Goal: Transaction & Acquisition: Obtain resource

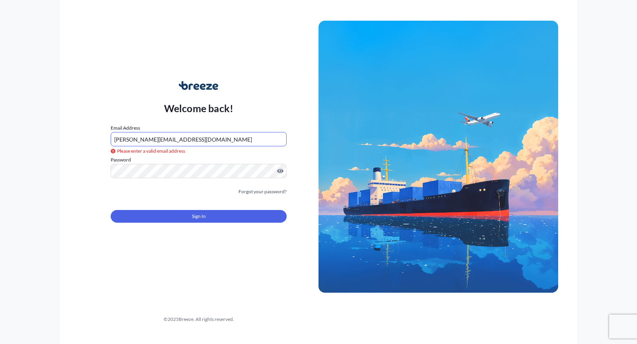
type input "[PERSON_NAME][EMAIL_ADDRESS][DOMAIN_NAME]"
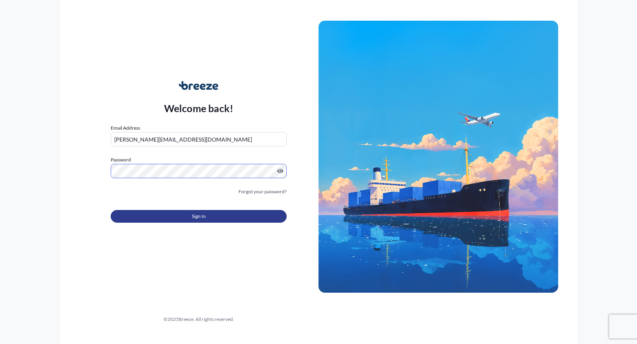
click at [186, 218] on button "Sign In" at bounding box center [199, 216] width 176 height 13
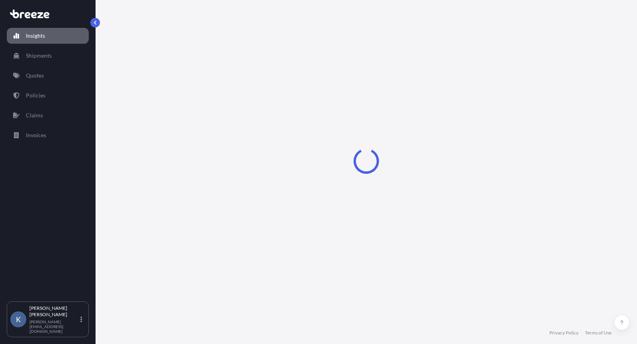
select select "2025"
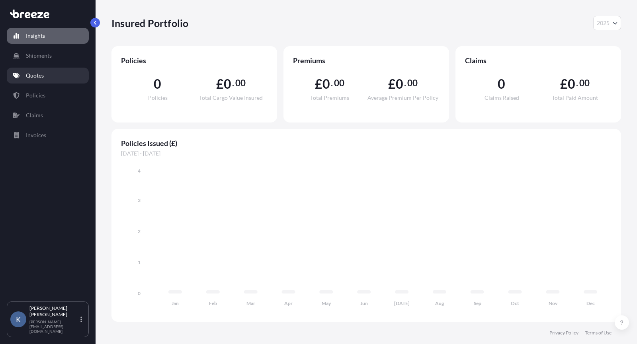
click at [38, 78] on p "Quotes" at bounding box center [35, 76] width 18 height 8
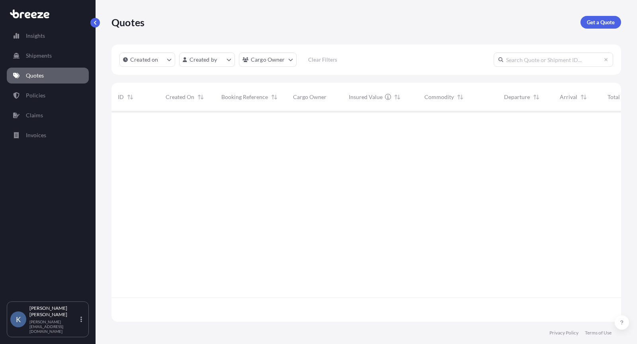
scroll to position [233, 503]
click at [603, 26] on p "Get a Quote" at bounding box center [600, 22] width 28 height 8
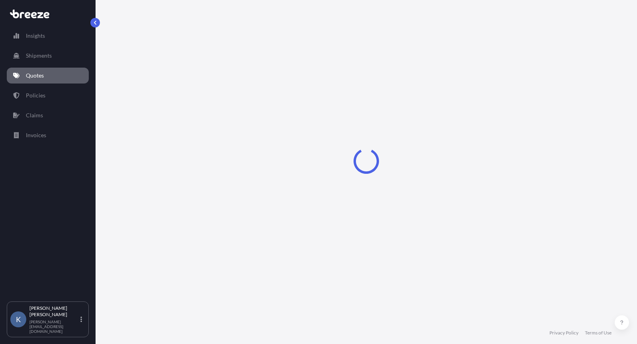
select select "Road"
select select "Sea"
select select "1"
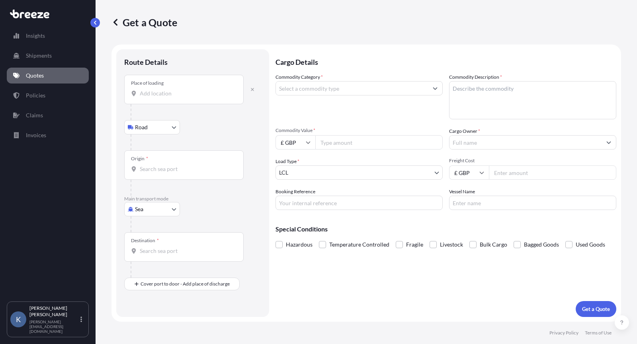
click at [157, 210] on body "Insights Shipments Quotes Policies Claims Invoices K [PERSON_NAME] [PERSON_NAME…" at bounding box center [318, 172] width 637 height 344
click at [152, 259] on div "Road" at bounding box center [151, 258] width 49 height 14
select select "Road"
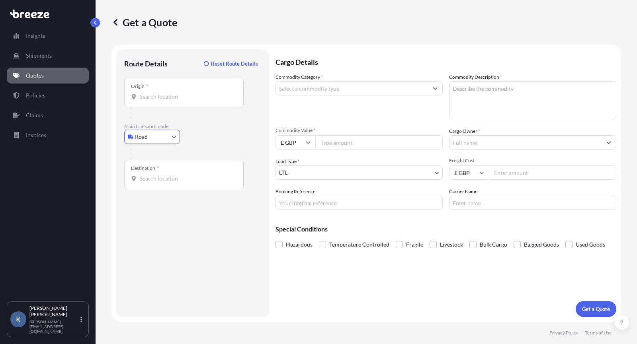
click at [170, 94] on input "Origin *" at bounding box center [187, 97] width 94 height 8
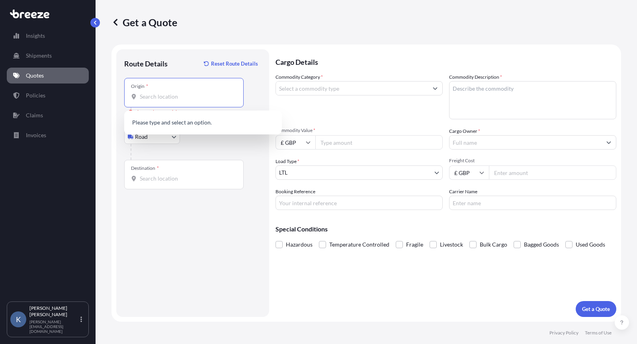
paste input "[GEOGRAPHIC_DATA]"
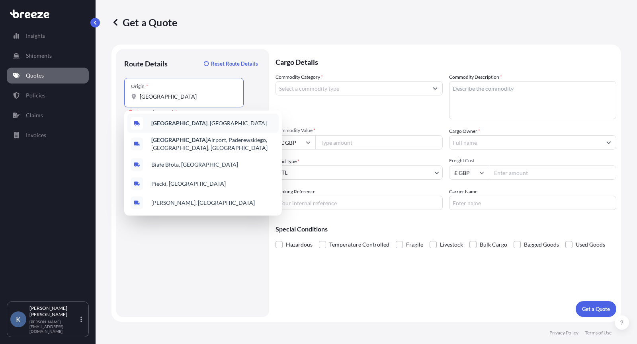
click at [184, 119] on span "[GEOGRAPHIC_DATA] , [GEOGRAPHIC_DATA]" at bounding box center [208, 123] width 115 height 8
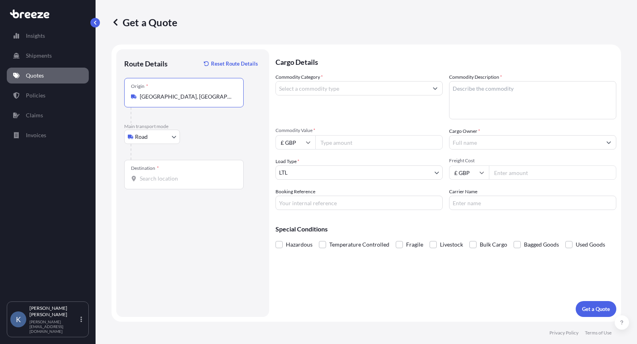
type input "[GEOGRAPHIC_DATA], [GEOGRAPHIC_DATA]"
click at [147, 181] on input "Destination *" at bounding box center [187, 179] width 94 height 8
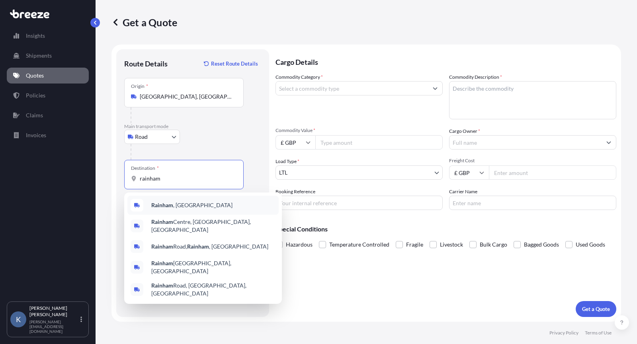
click at [177, 205] on span "[GEOGRAPHIC_DATA] , [GEOGRAPHIC_DATA]" at bounding box center [191, 205] width 81 height 8
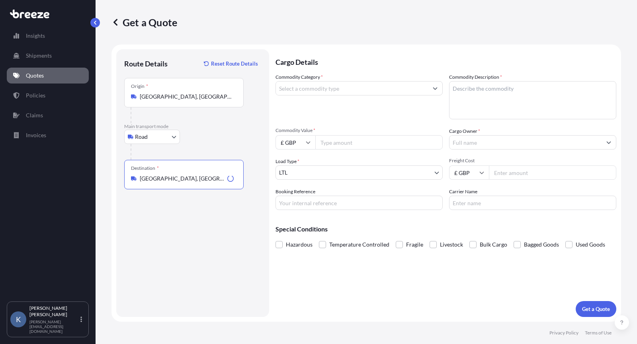
type input "[GEOGRAPHIC_DATA], [GEOGRAPHIC_DATA]"
click at [341, 90] on input "Commodity Category *" at bounding box center [352, 88] width 152 height 14
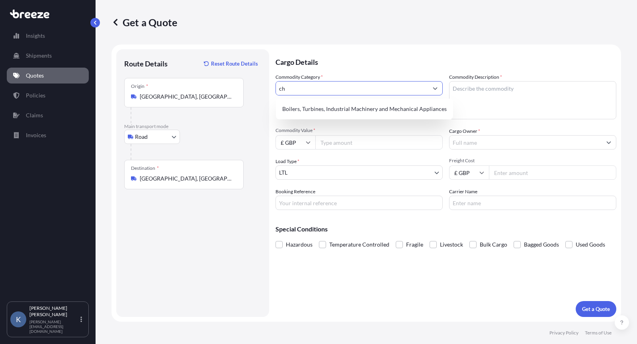
type input "c"
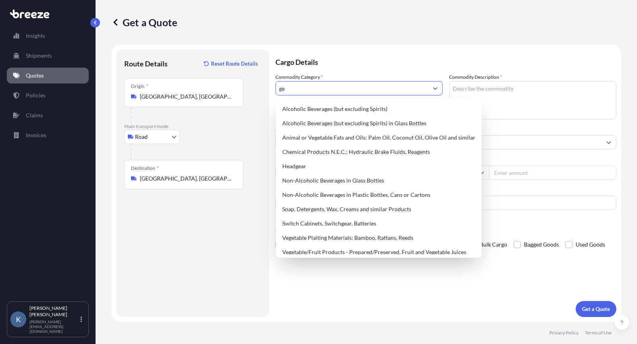
type input "g"
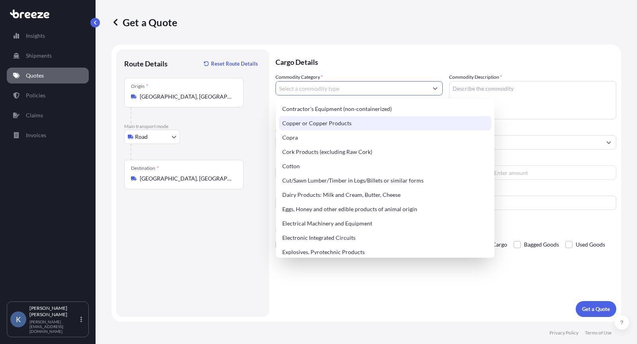
scroll to position [398, 0]
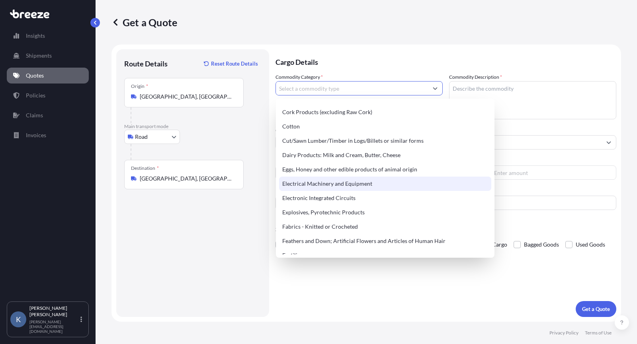
click at [376, 185] on div "Electrical Machinery and Equipment" at bounding box center [385, 184] width 212 height 14
type input "Electrical Machinery and Equipment"
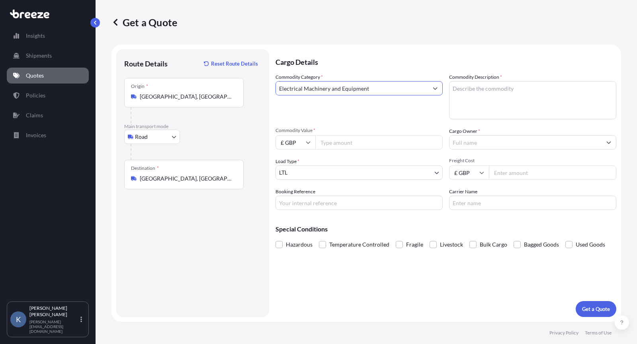
click at [462, 110] on textarea "Commodity Description *" at bounding box center [532, 100] width 167 height 38
type textarea "ev charger cables"
click at [300, 142] on input "£ GBP" at bounding box center [295, 142] width 40 height 14
click at [298, 199] on div "$ USD" at bounding box center [295, 197] width 33 height 15
type input "$ USD"
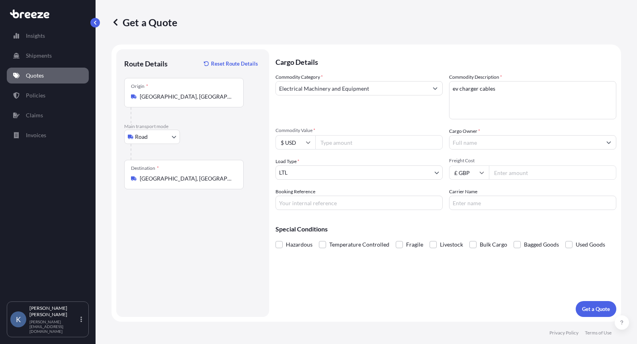
click at [341, 148] on input "Commodity Value *" at bounding box center [378, 142] width 127 height 14
type input "444970"
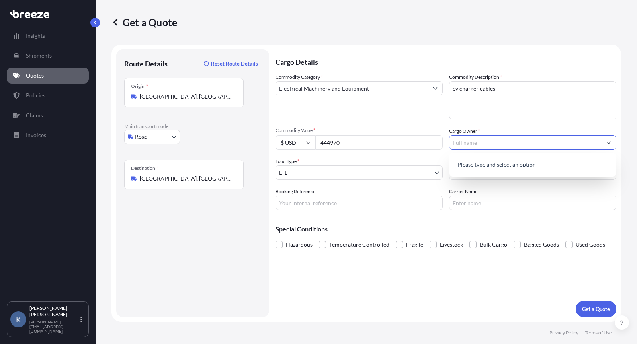
click at [485, 141] on input "Cargo Owner *" at bounding box center [525, 142] width 152 height 14
type input "A"
type input "HYPERVOLT"
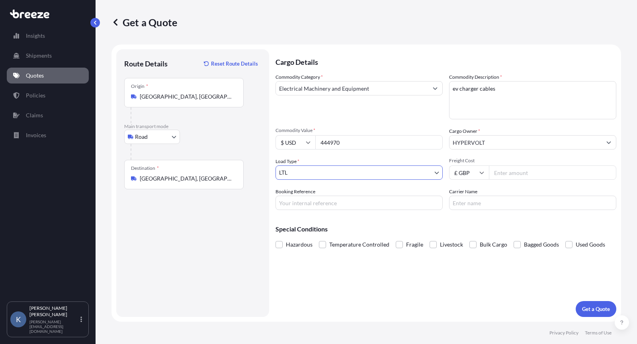
click at [353, 173] on body "1 option available. 0 options available. 1 option available. 0 options availabl…" at bounding box center [318, 172] width 637 height 344
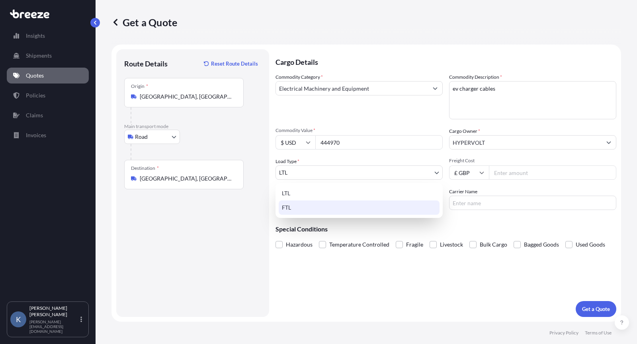
click at [322, 206] on div "FTL" at bounding box center [359, 208] width 161 height 14
select select "2"
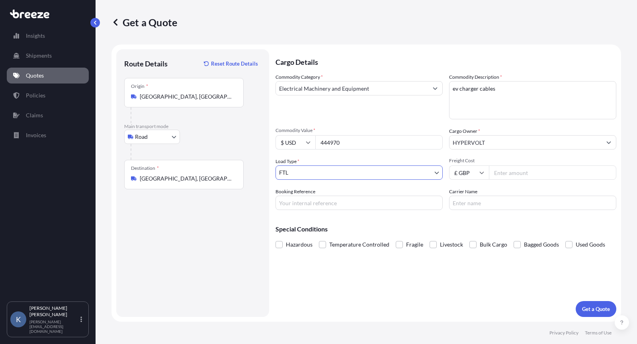
click at [507, 171] on input "Freight Cost" at bounding box center [552, 173] width 127 height 14
type input "3360"
click at [602, 306] on p "Get a Quote" at bounding box center [596, 309] width 28 height 8
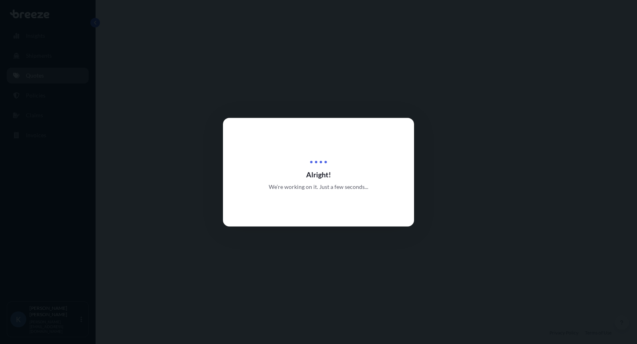
select select "Road"
select select "2"
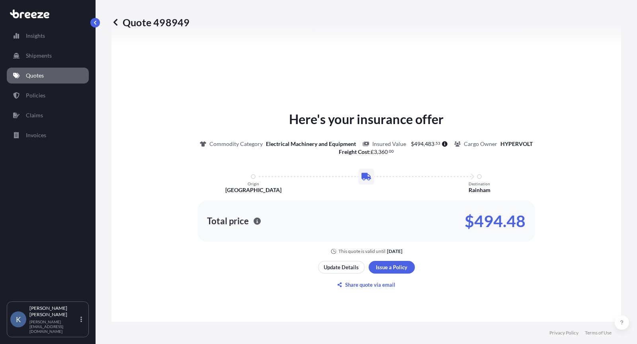
scroll to position [359, 0]
